Goal: Task Accomplishment & Management: Manage account settings

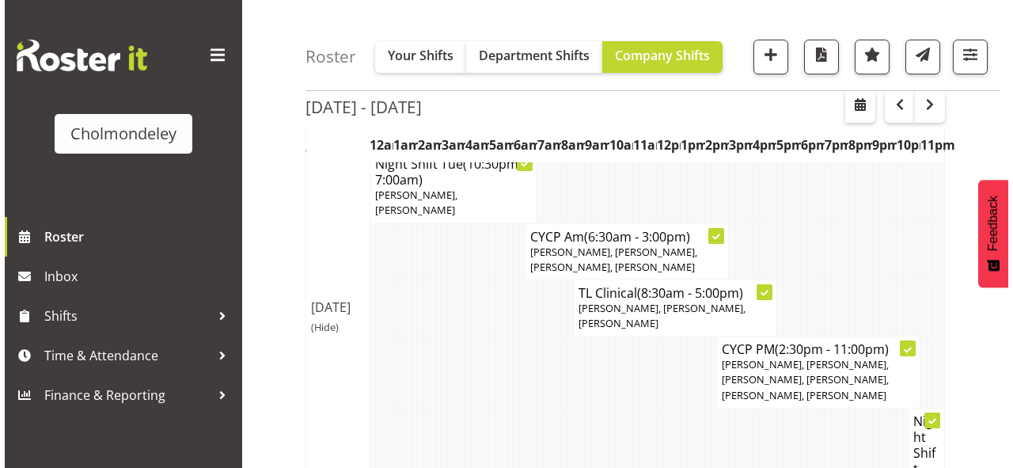
scroll to position [570, 0]
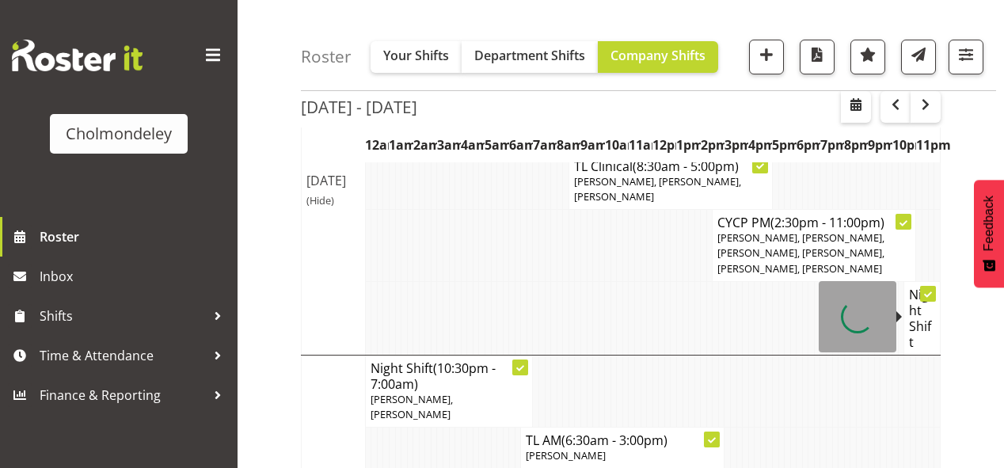
click at [924, 320] on h4 "Night Shift" at bounding box center [922, 318] width 26 height 63
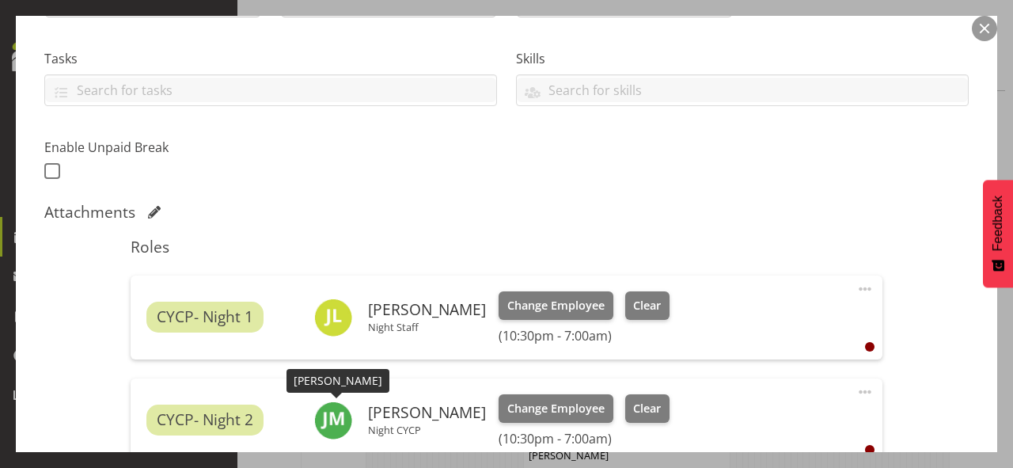
scroll to position [539, 0]
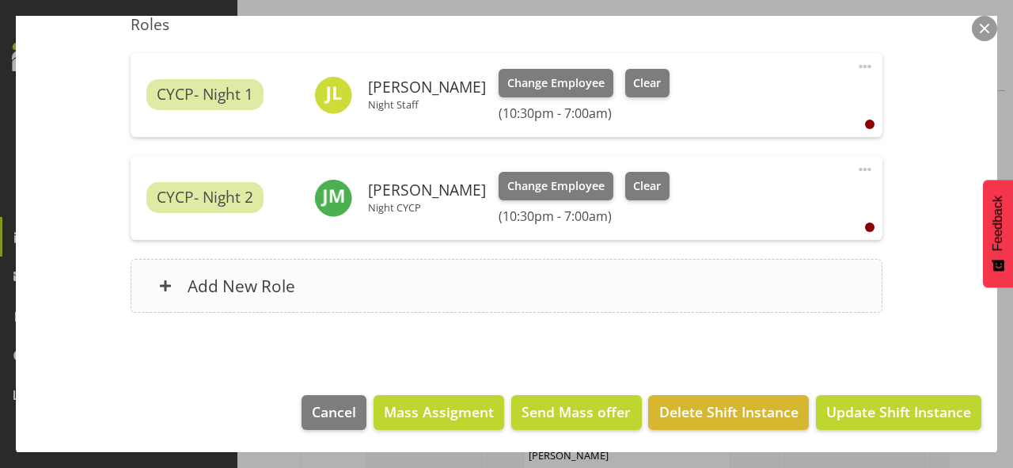
click at [302, 287] on div "Add New Role" at bounding box center [506, 286] width 751 height 54
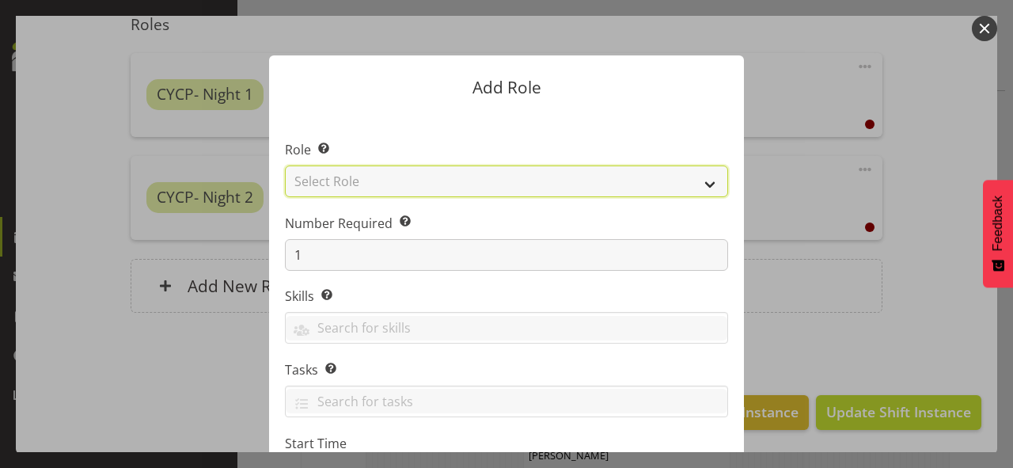
click at [704, 184] on select "Select Role Awhi Team CYCP CYCP Casual CYCP Part Time CYCP volunteer CYCP- Nigh…" at bounding box center [506, 181] width 443 height 32
select select "209"
click at [285, 165] on select "Select Role Awhi Team CYCP CYCP Casual CYCP Part Time CYCP volunteer CYCP- Nigh…" at bounding box center [506, 181] width 443 height 32
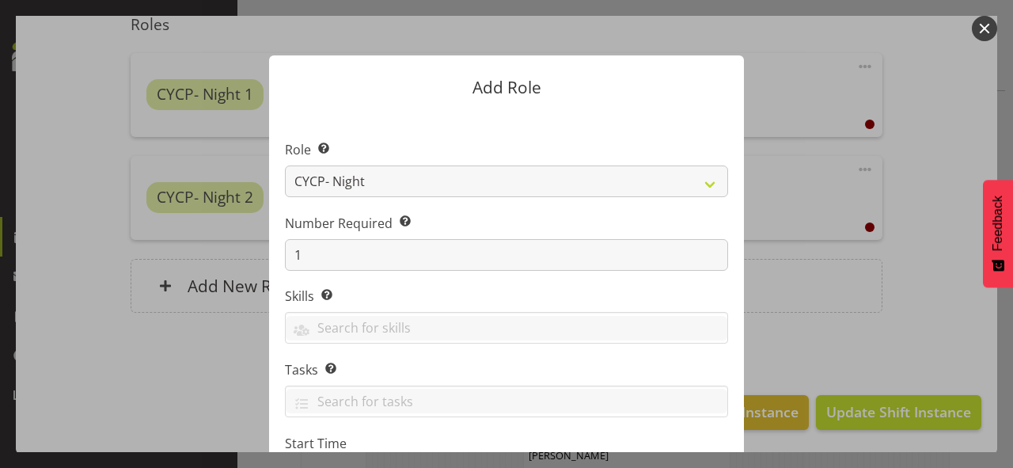
click at [811, 247] on form "Add Role Role Select the role you wish to add to the shift. Awhi Team CYCP CYCP…" at bounding box center [507, 234] width 760 height 436
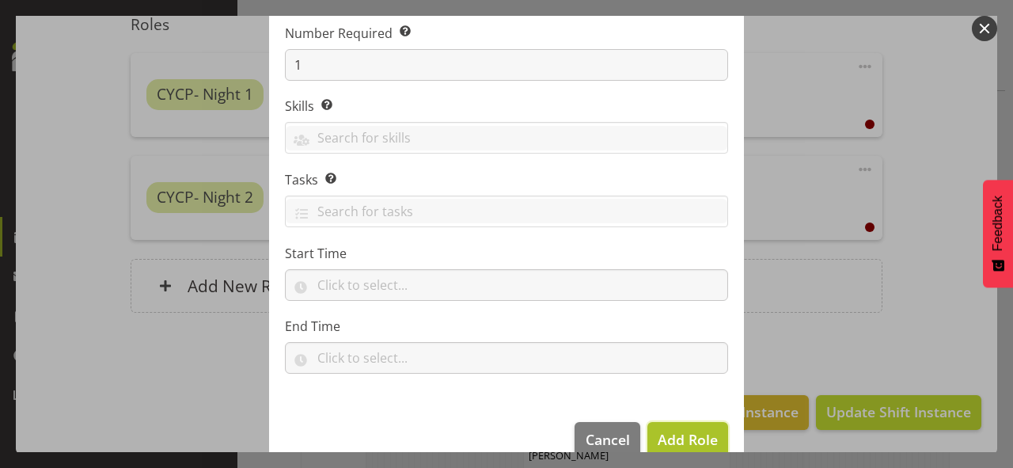
click at [689, 435] on span "Add Role" at bounding box center [688, 439] width 60 height 19
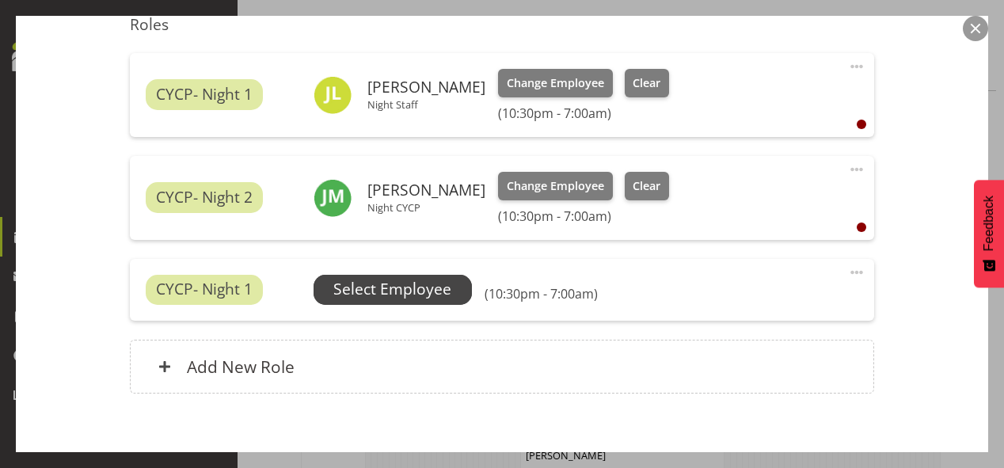
click at [439, 279] on span "Select Employee" at bounding box center [392, 289] width 118 height 23
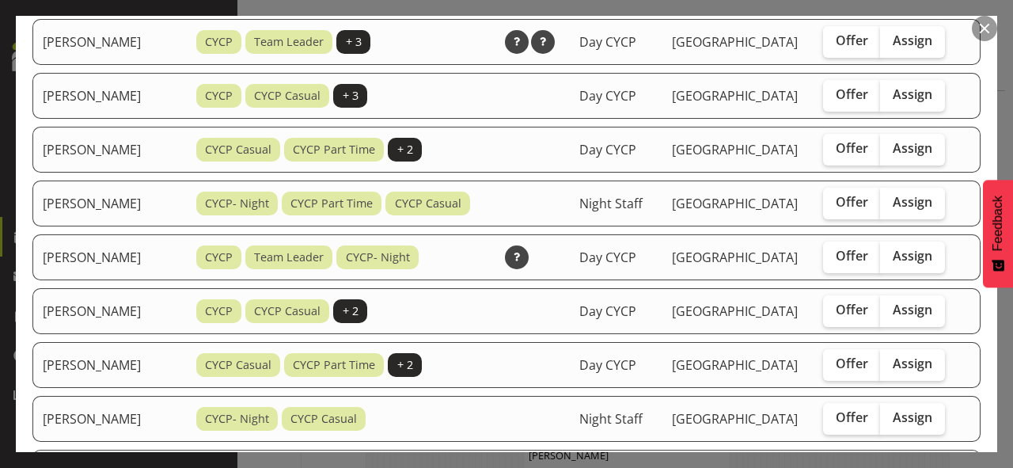
scroll to position [760, 0]
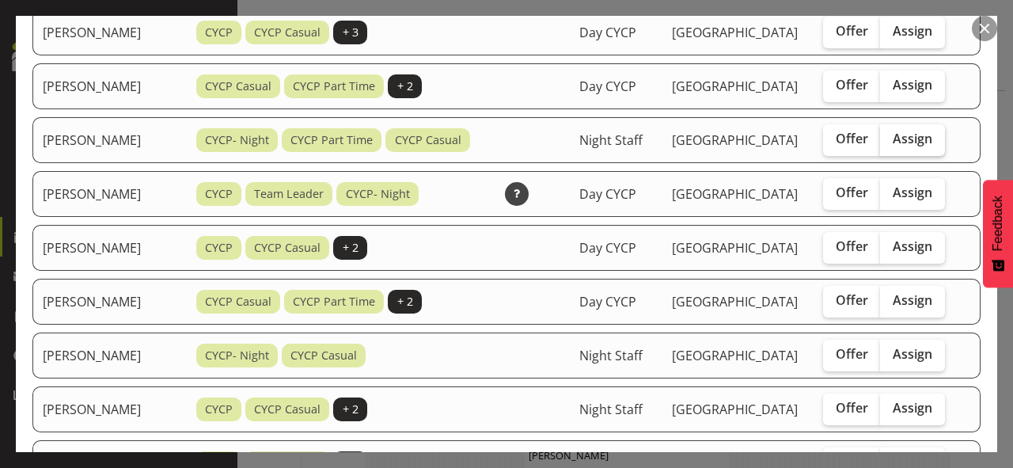
click at [930, 156] on label "Assign" at bounding box center [912, 140] width 65 height 32
click at [890, 144] on input "Assign" at bounding box center [885, 139] width 10 height 10
checkbox input "true"
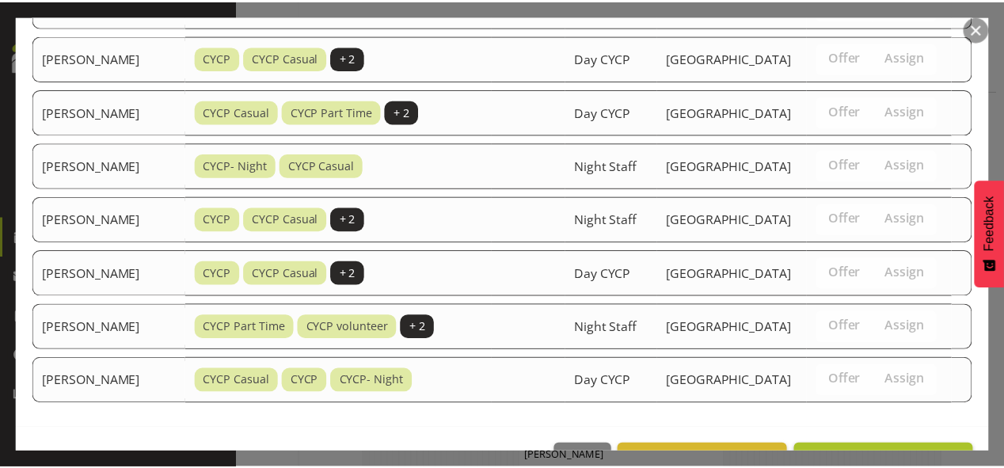
scroll to position [1124, 0]
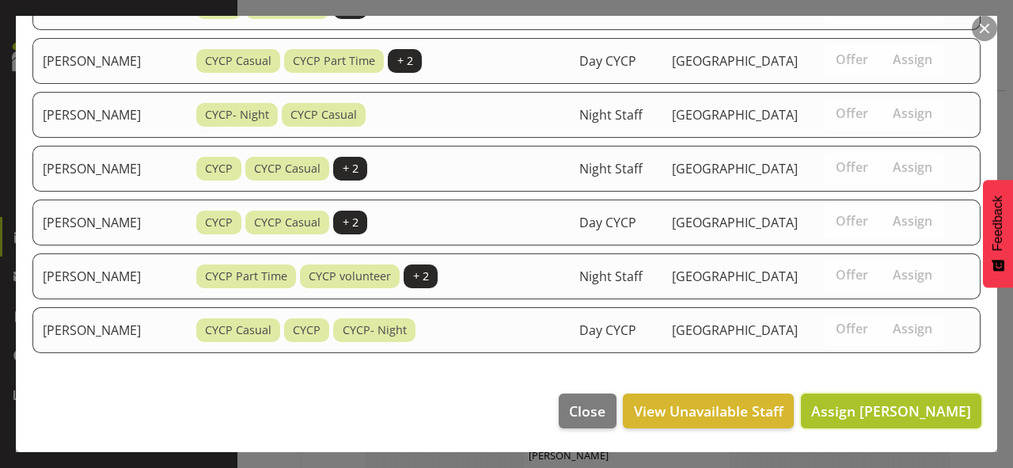
click at [915, 412] on span "Assign [PERSON_NAME]" at bounding box center [891, 410] width 160 height 19
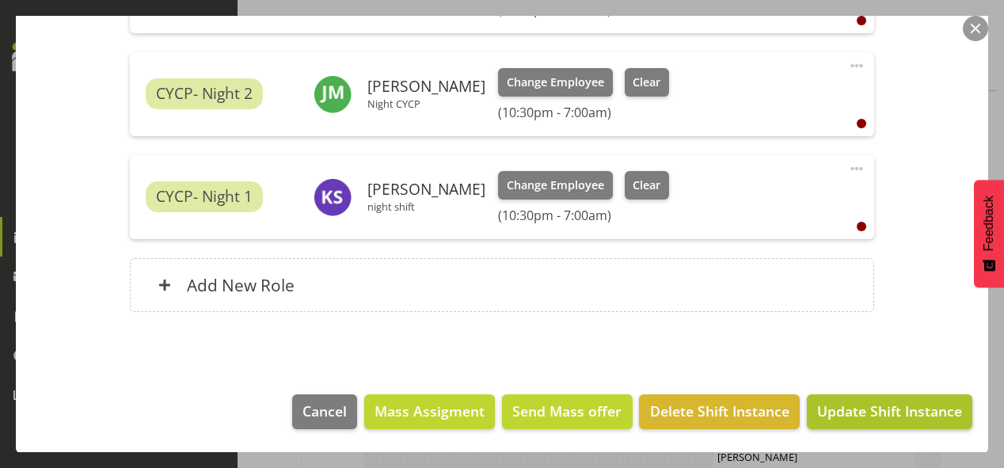
scroll to position [823, 0]
click at [893, 412] on span "Update Shift Instance" at bounding box center [889, 411] width 145 height 21
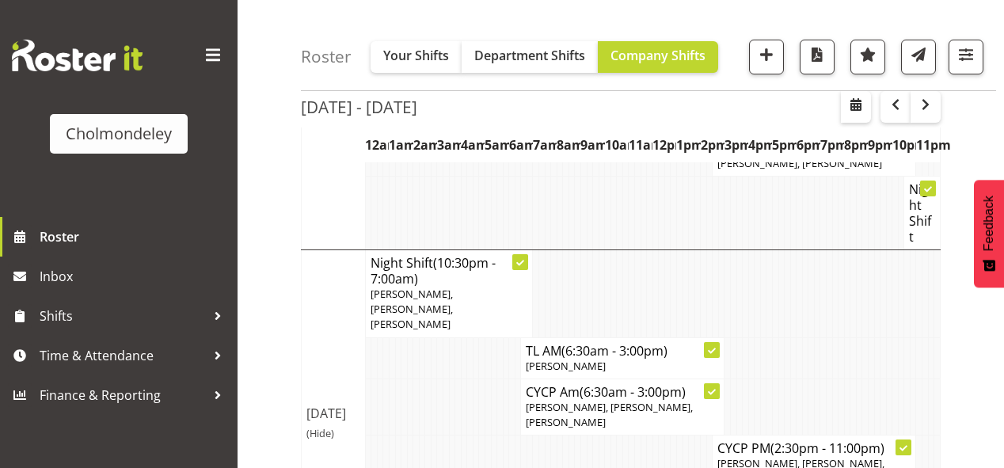
scroll to position [754, 0]
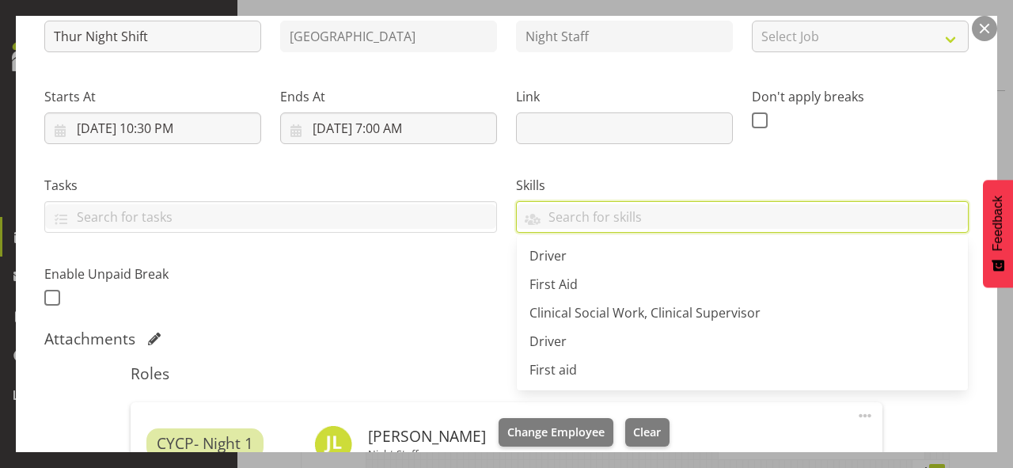
scroll to position [507, 0]
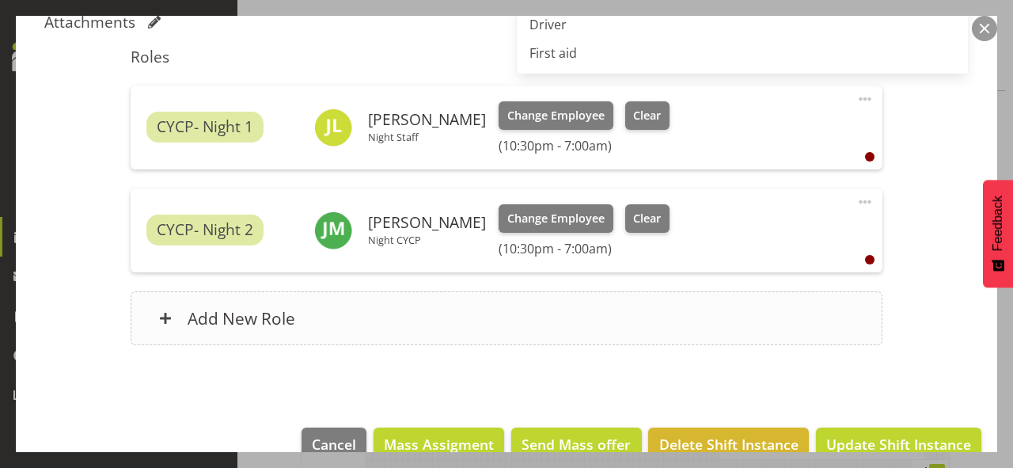
click at [387, 313] on div "Add New Role" at bounding box center [506, 318] width 751 height 54
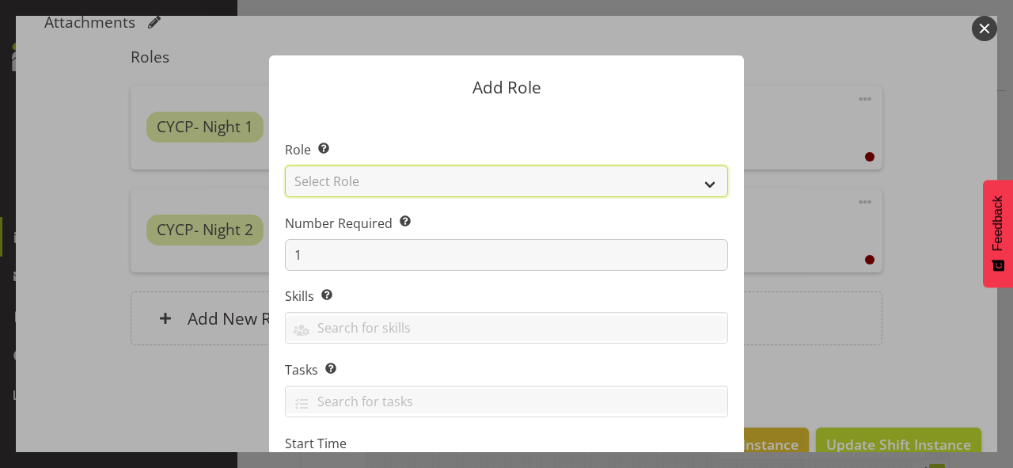
click at [369, 184] on select "Select Role Awhi Team CYCP CYCP Casual CYCP Part Time CYCP volunteer CYCP- Nigh…" at bounding box center [506, 181] width 443 height 32
select select "209"
click at [285, 165] on select "Select Role Awhi Team CYCP CYCP Casual CYCP Part Time CYCP volunteer CYCP- Nigh…" at bounding box center [506, 181] width 443 height 32
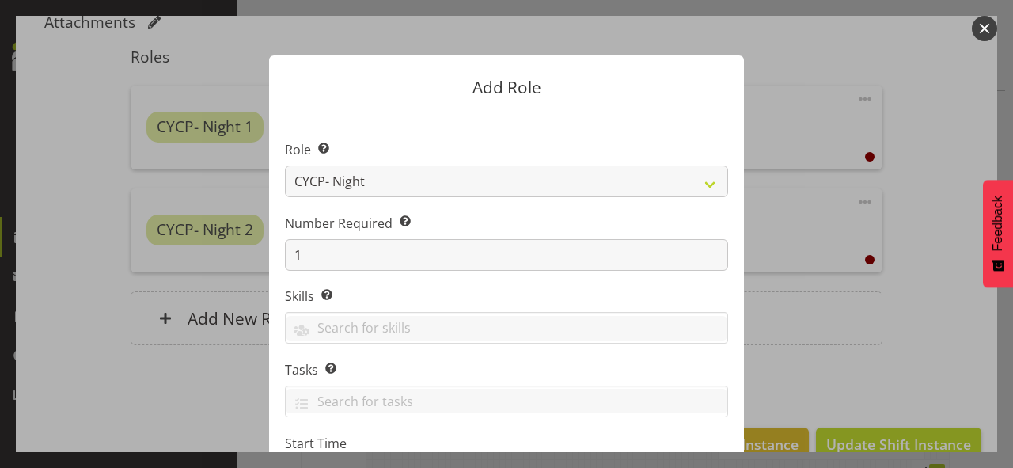
click at [920, 332] on div at bounding box center [506, 234] width 1013 height 468
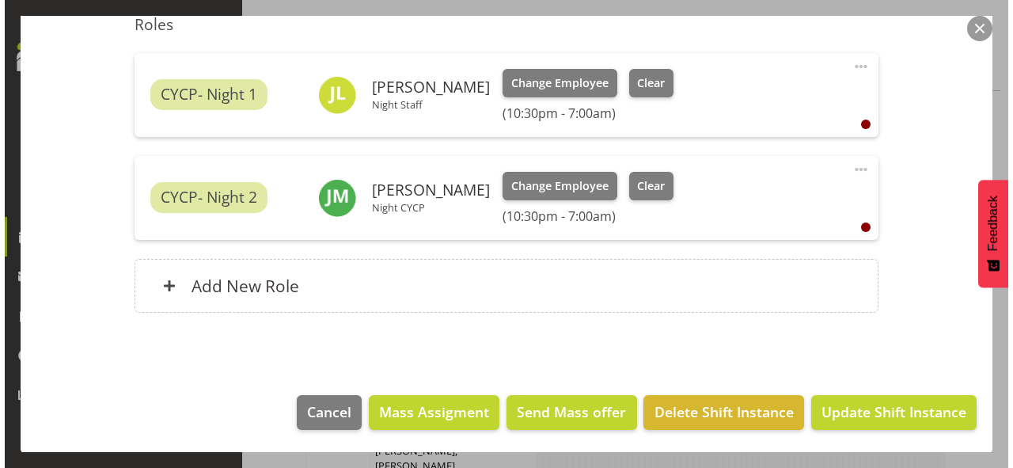
scroll to position [476, 0]
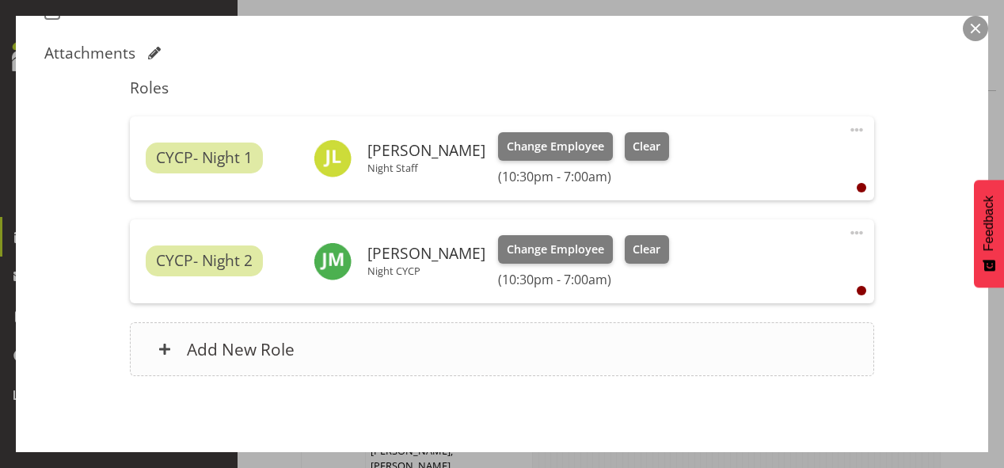
click at [244, 345] on h6 "Add New Role" at bounding box center [241, 349] width 108 height 21
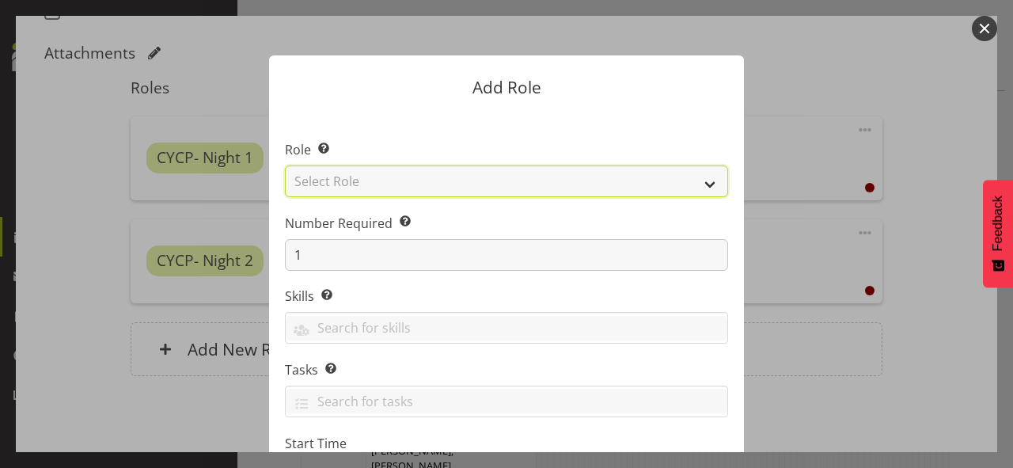
click at [459, 175] on select "Select Role Awhi Team CYCP CYCP Casual CYCP Part Time CYCP volunteer CYCP- Nigh…" at bounding box center [506, 181] width 443 height 32
select select "209"
click at [285, 165] on select "Select Role Awhi Team CYCP CYCP Casual CYCP Part Time CYCP volunteer CYCP- Nigh…" at bounding box center [506, 181] width 443 height 32
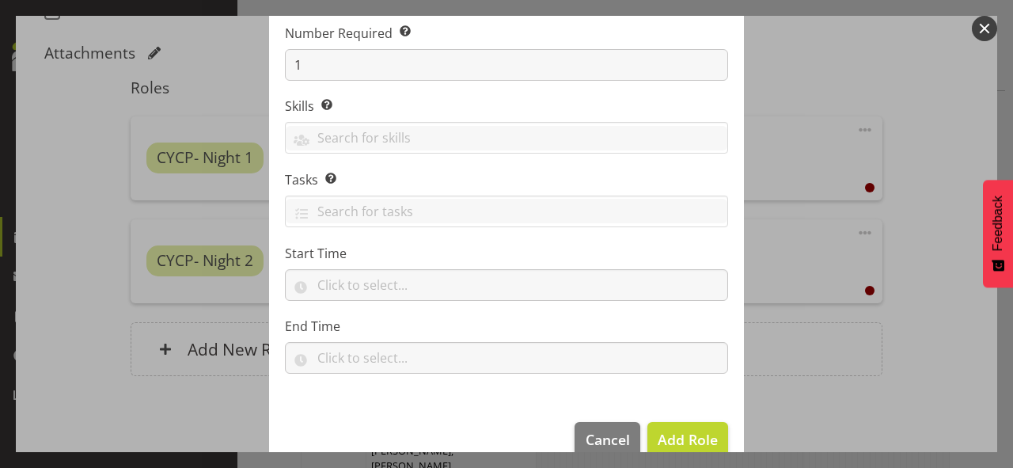
scroll to position [218, 0]
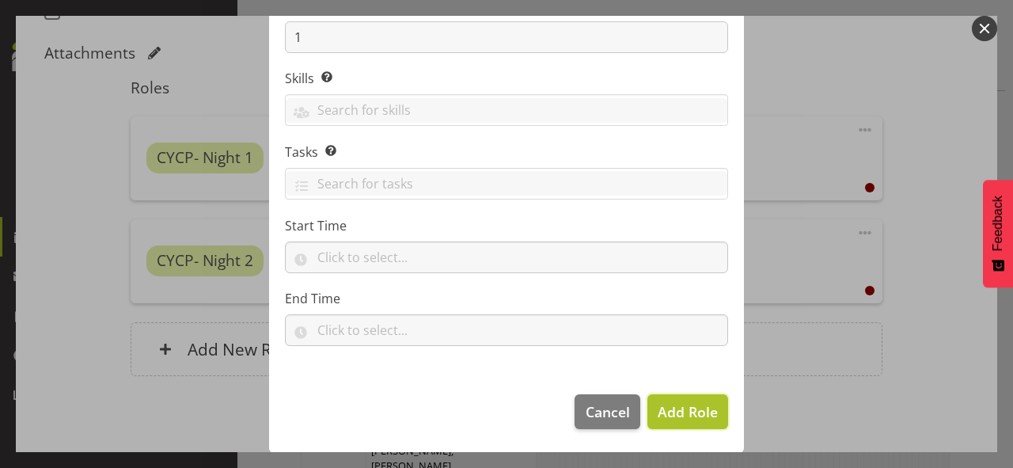
click at [660, 405] on span "Add Role" at bounding box center [688, 411] width 60 height 19
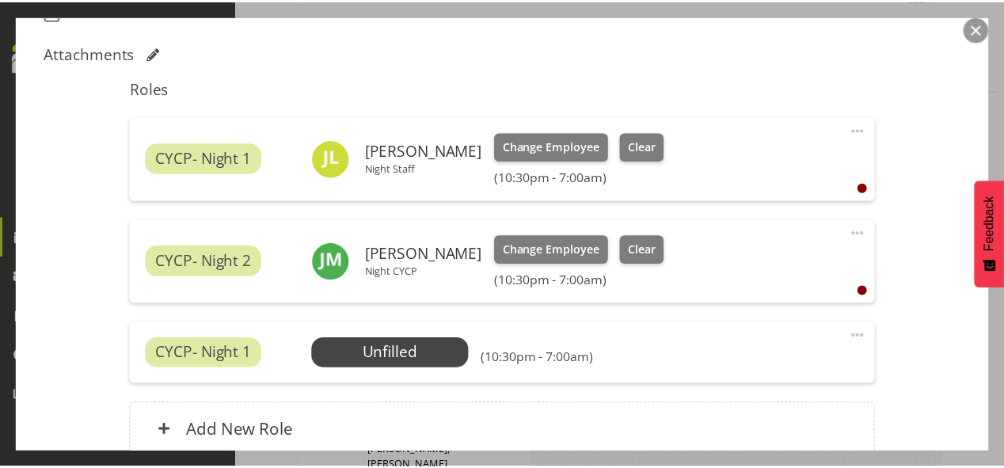
scroll to position [912, 0]
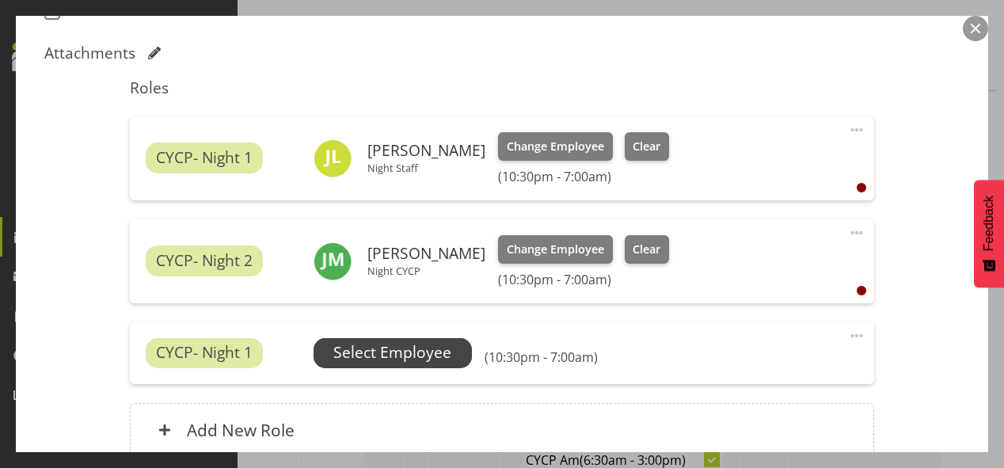
click at [393, 345] on span "Select Employee" at bounding box center [392, 352] width 118 height 23
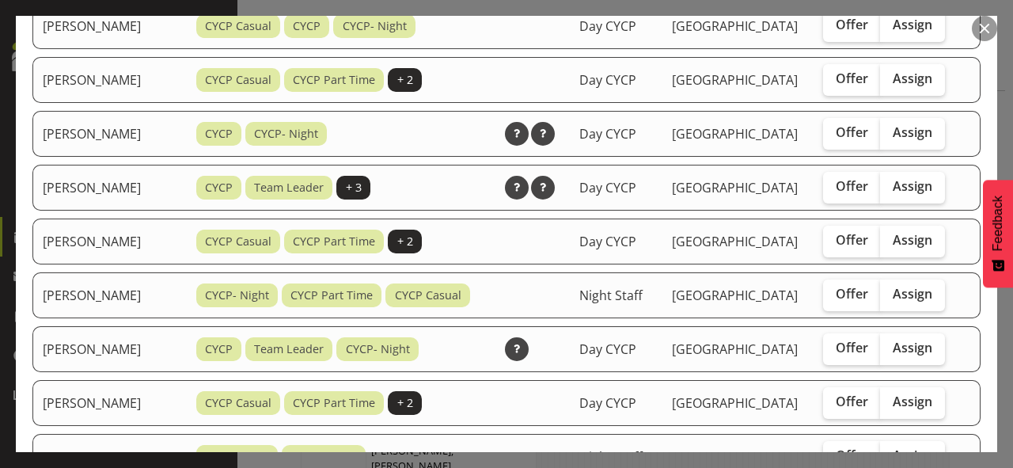
scroll to position [633, 0]
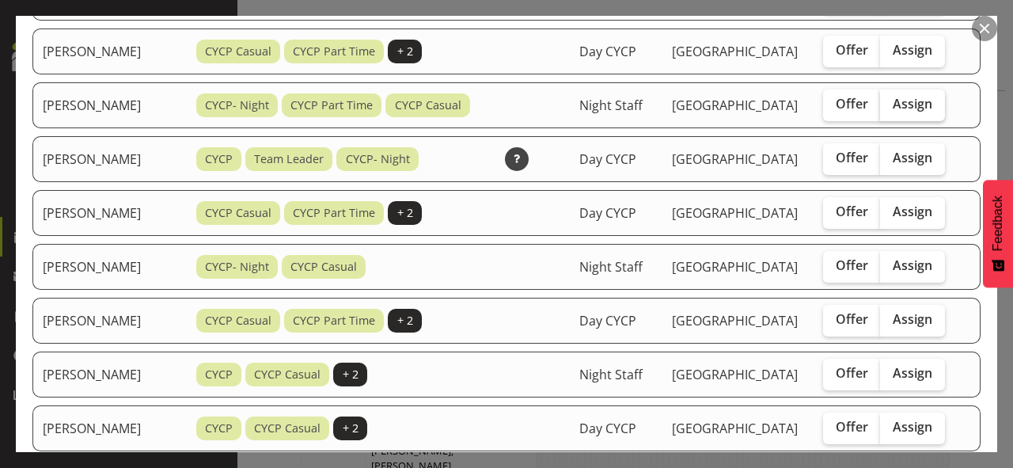
click at [911, 112] on span "Assign" at bounding box center [913, 104] width 40 height 16
click at [890, 109] on input "Assign" at bounding box center [885, 104] width 10 height 10
checkbox input "true"
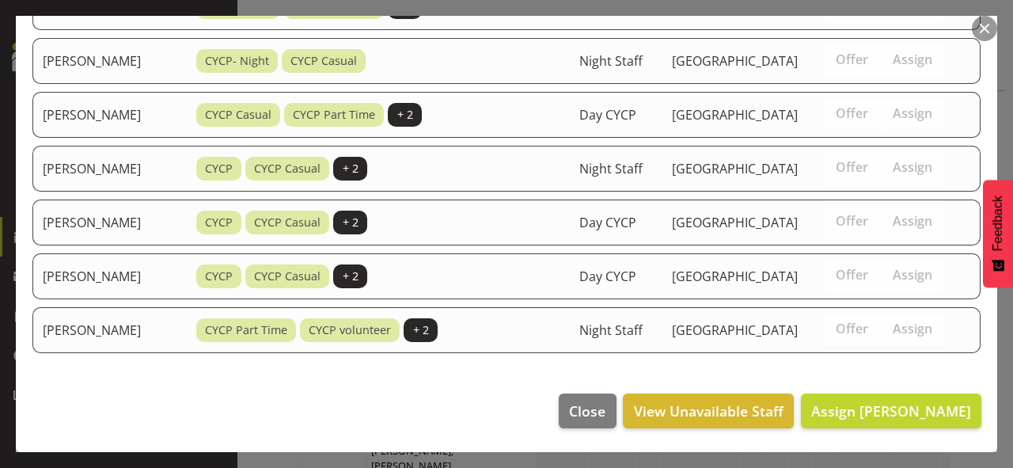
scroll to position [946, 0]
click at [902, 417] on span "Assign [PERSON_NAME]" at bounding box center [891, 410] width 160 height 19
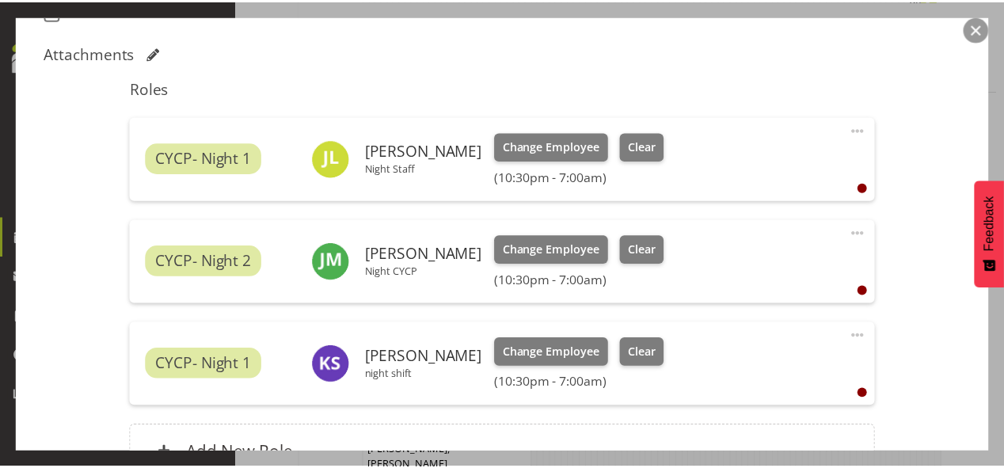
scroll to position [912, 0]
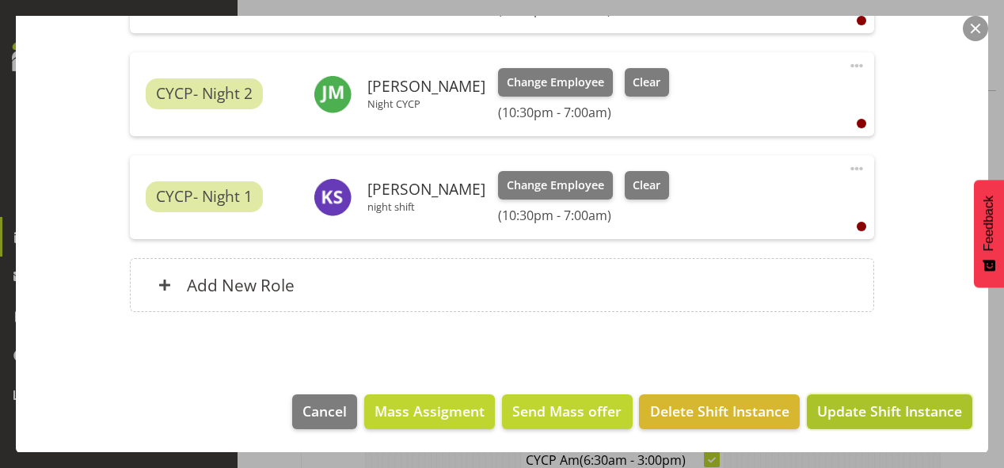
click at [844, 414] on span "Update Shift Instance" at bounding box center [889, 411] width 145 height 21
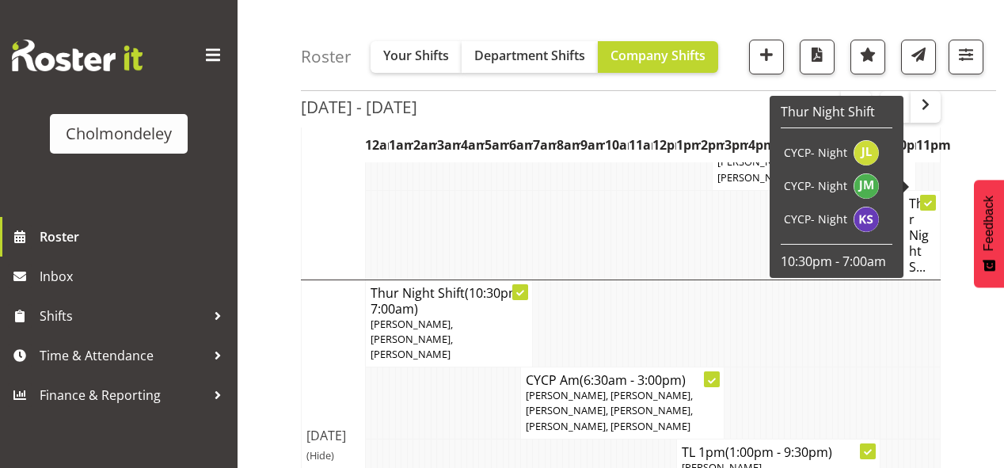
scroll to position [1197, 0]
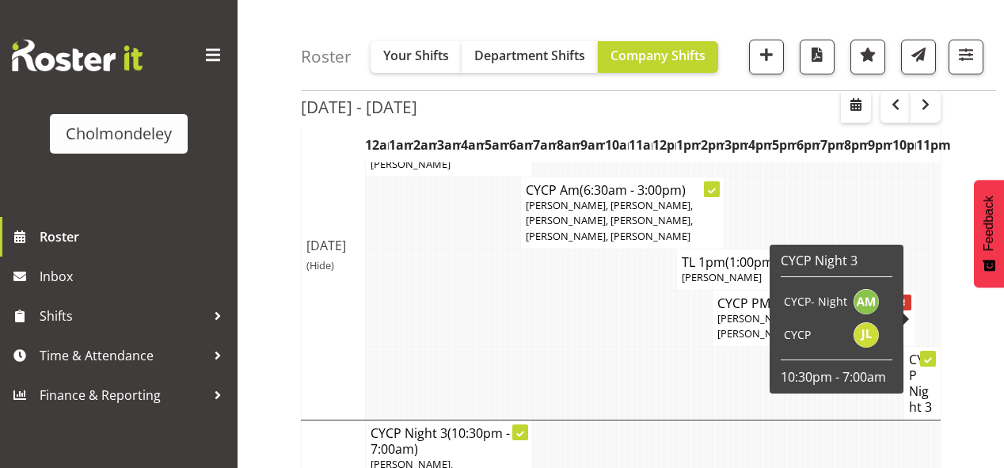
click at [925, 351] on h4 "CYCP Night 3" at bounding box center [922, 382] width 26 height 63
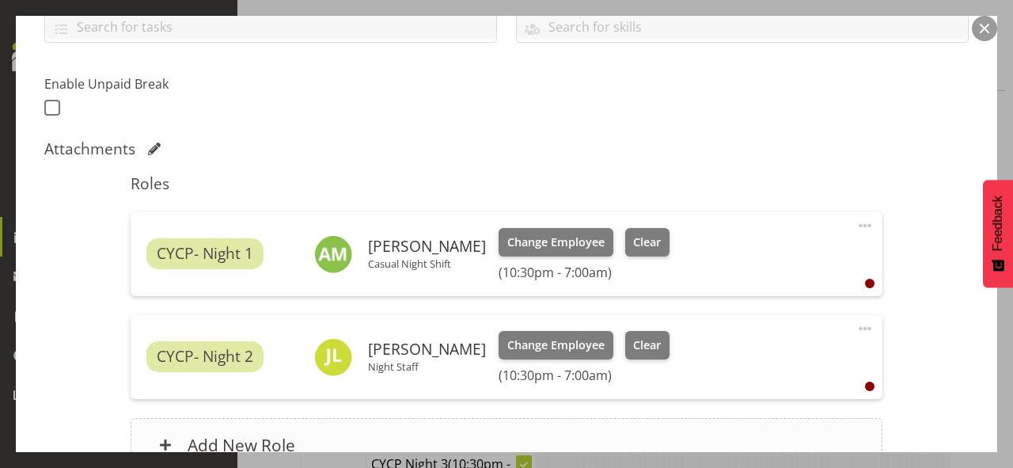
scroll to position [507, 0]
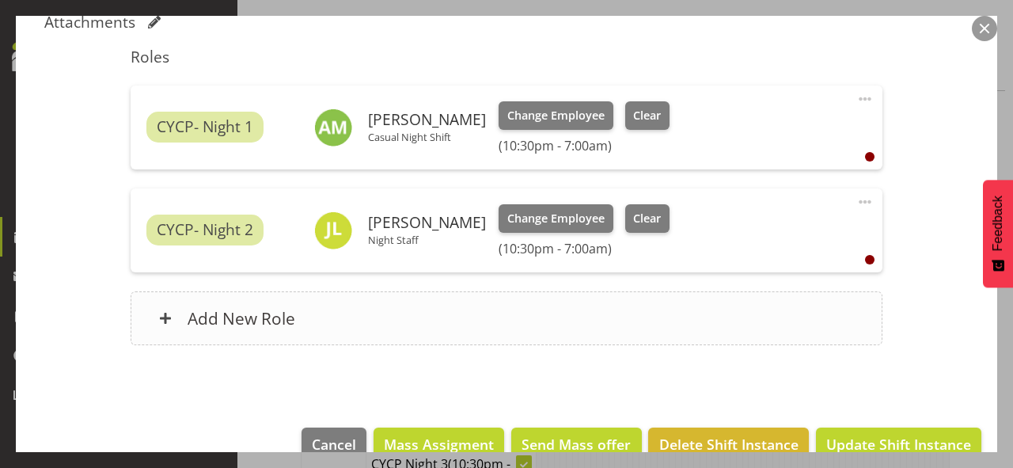
click at [423, 321] on div "Add New Role" at bounding box center [506, 318] width 751 height 54
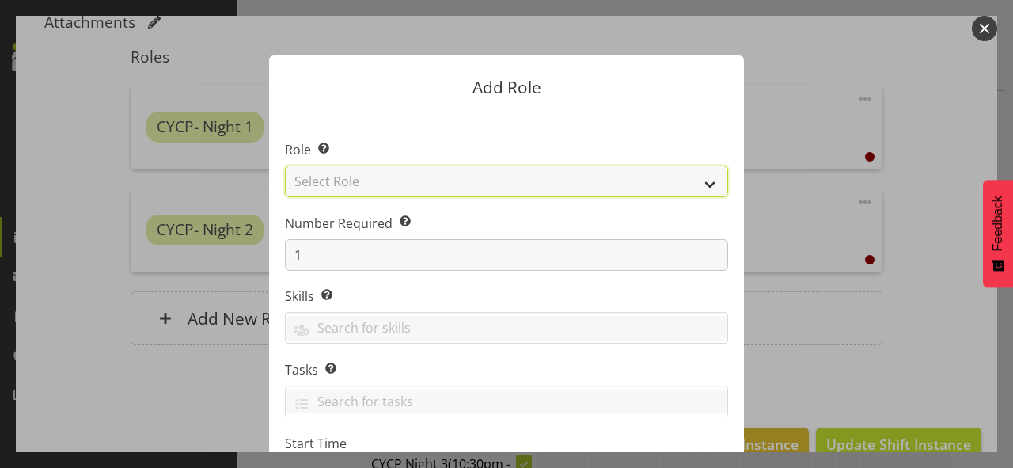
click at [390, 180] on select "Select Role Awhi Team CYCP CYCP Casual CYCP Part Time CYCP volunteer CYCP- Nigh…" at bounding box center [506, 181] width 443 height 32
select select "209"
click at [285, 165] on select "Select Role Awhi Team CYCP CYCP Casual CYCP Part Time CYCP volunteer CYCP- Nigh…" at bounding box center [506, 181] width 443 height 32
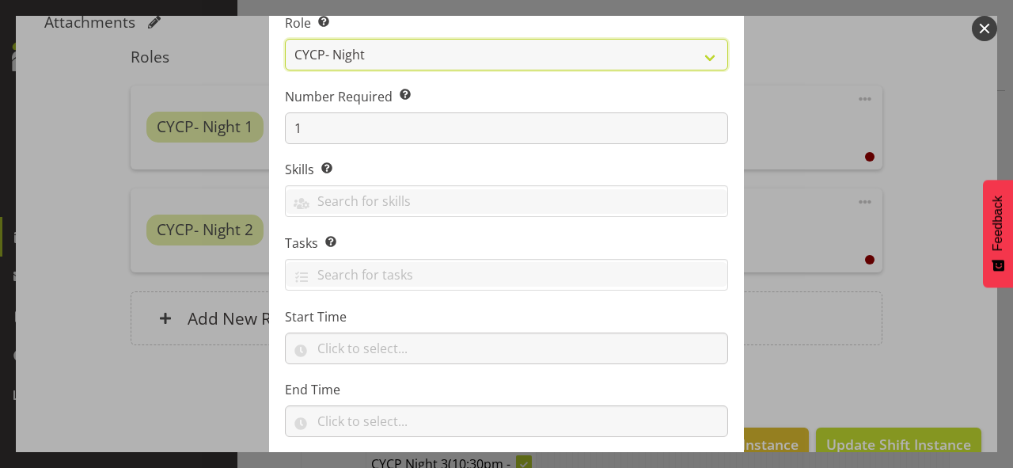
scroll to position [218, 0]
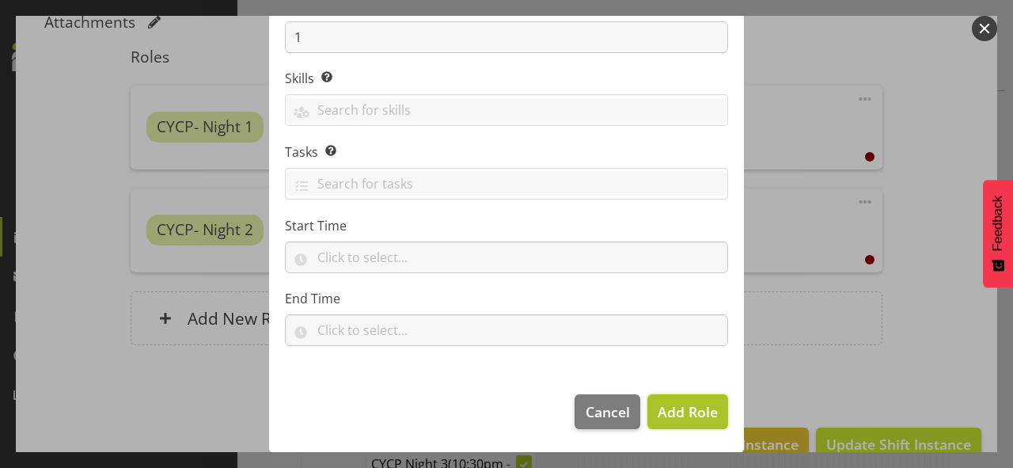
click at [683, 419] on span "Add Role" at bounding box center [688, 411] width 60 height 19
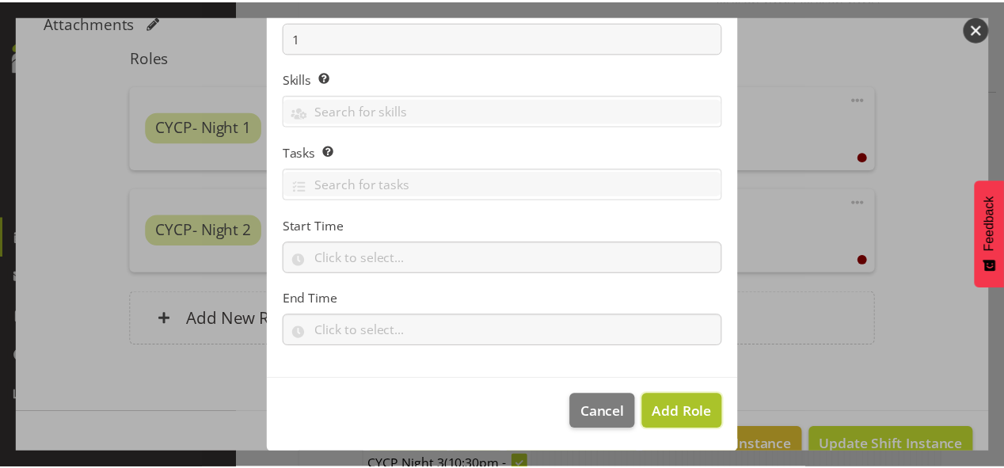
scroll to position [1197, 0]
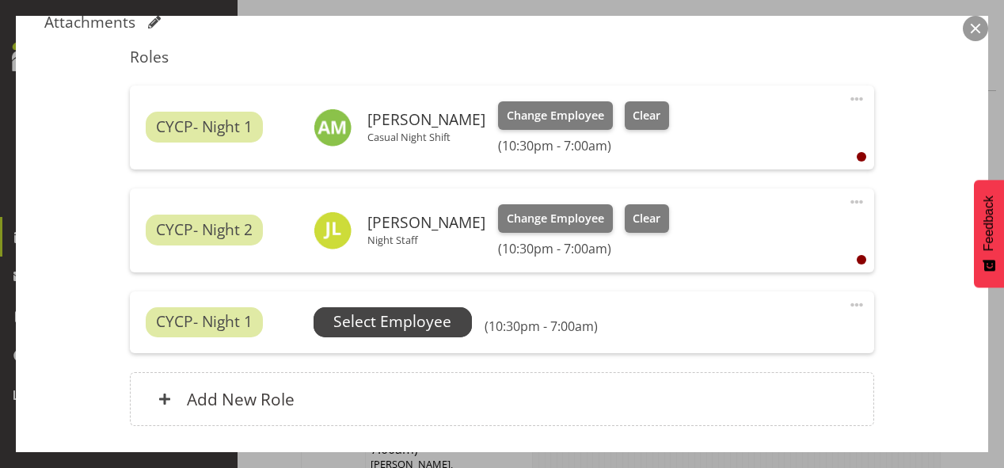
click at [362, 327] on span "Select Employee" at bounding box center [392, 321] width 118 height 23
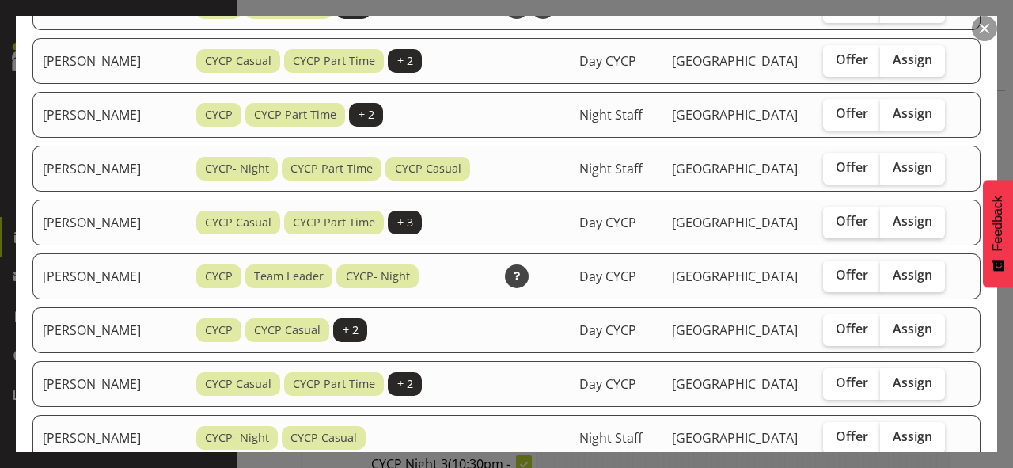
scroll to position [443, 0]
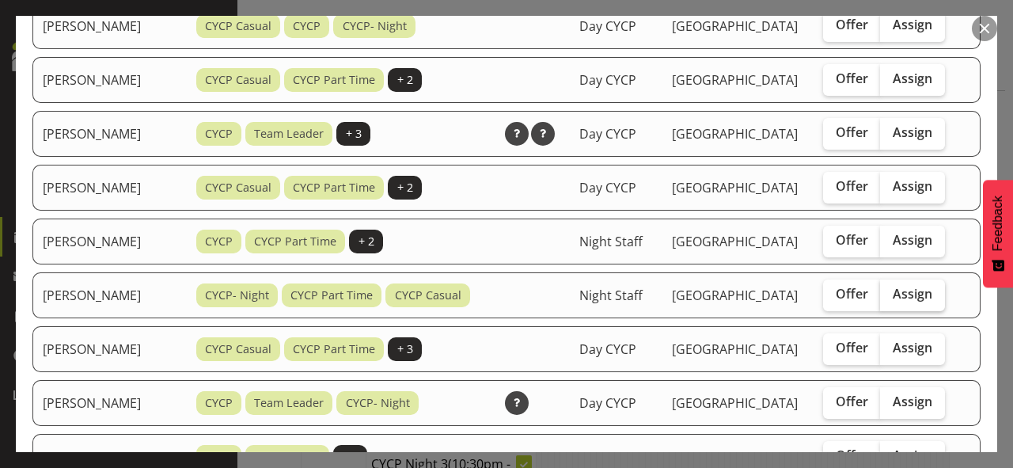
click at [933, 311] on label "Assign" at bounding box center [912, 295] width 65 height 32
click at [890, 299] on input "Assign" at bounding box center [885, 294] width 10 height 10
checkbox input "true"
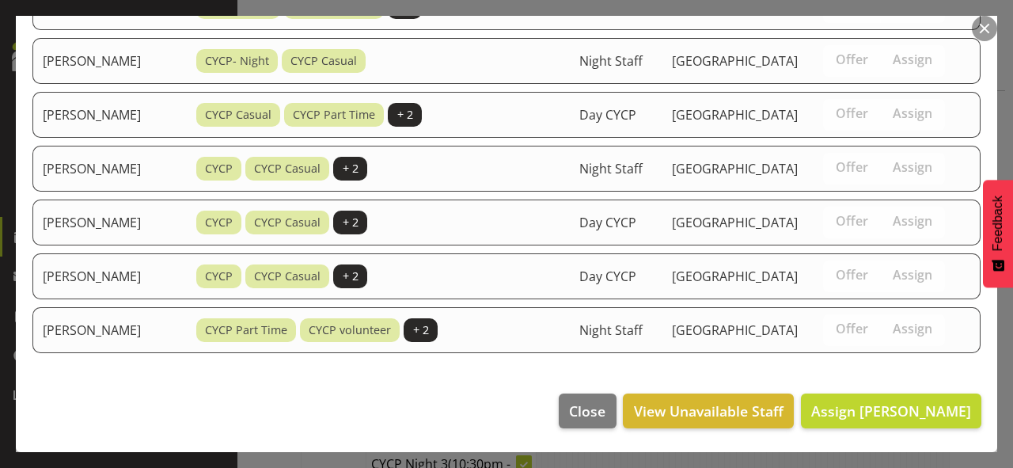
scroll to position [1065, 0]
click at [872, 415] on span "Assign [PERSON_NAME]" at bounding box center [891, 410] width 160 height 19
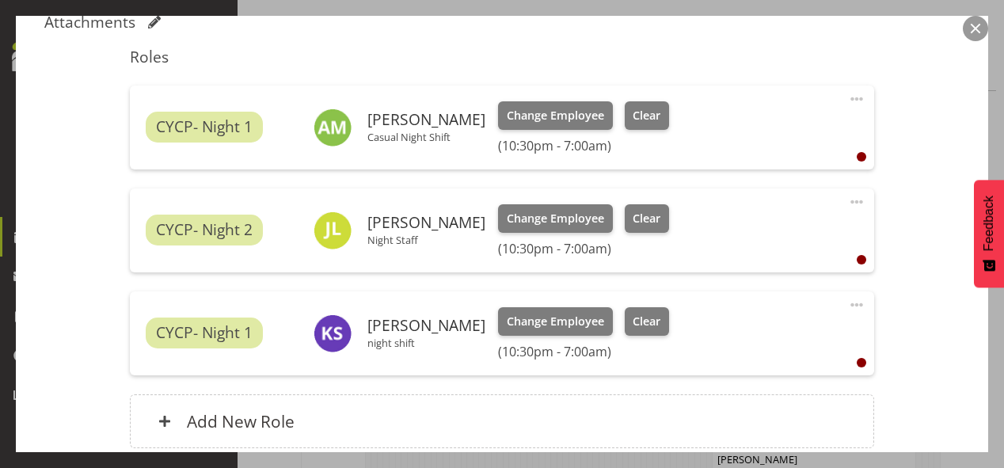
scroll to position [643, 0]
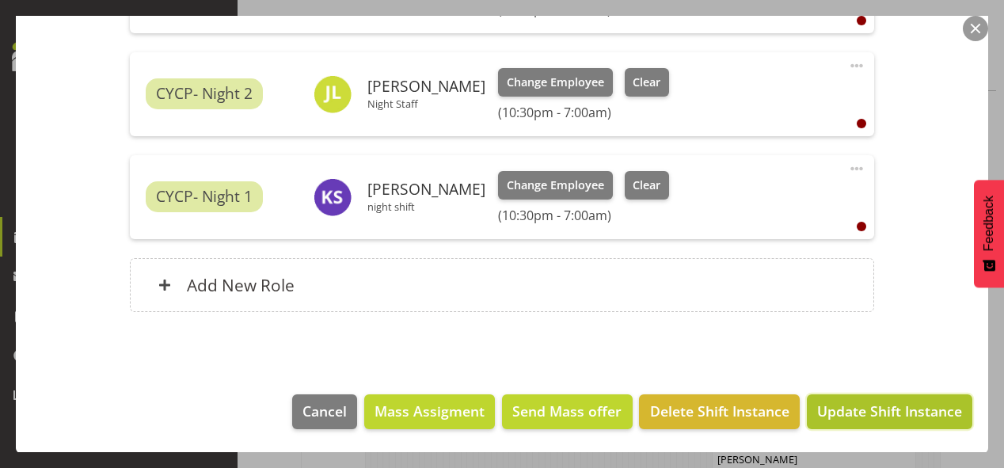
click at [868, 415] on span "Update Shift Instance" at bounding box center [889, 411] width 145 height 21
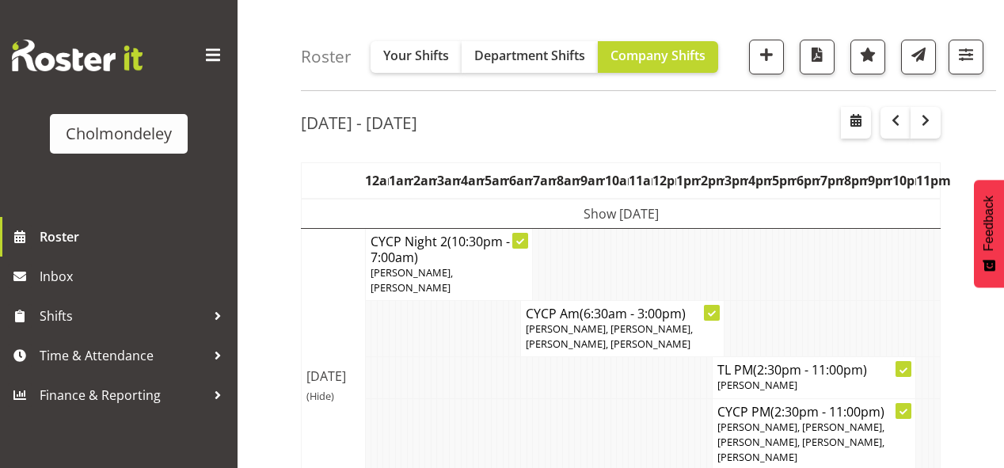
scroll to position [0, 0]
